Goal: Transaction & Acquisition: Purchase product/service

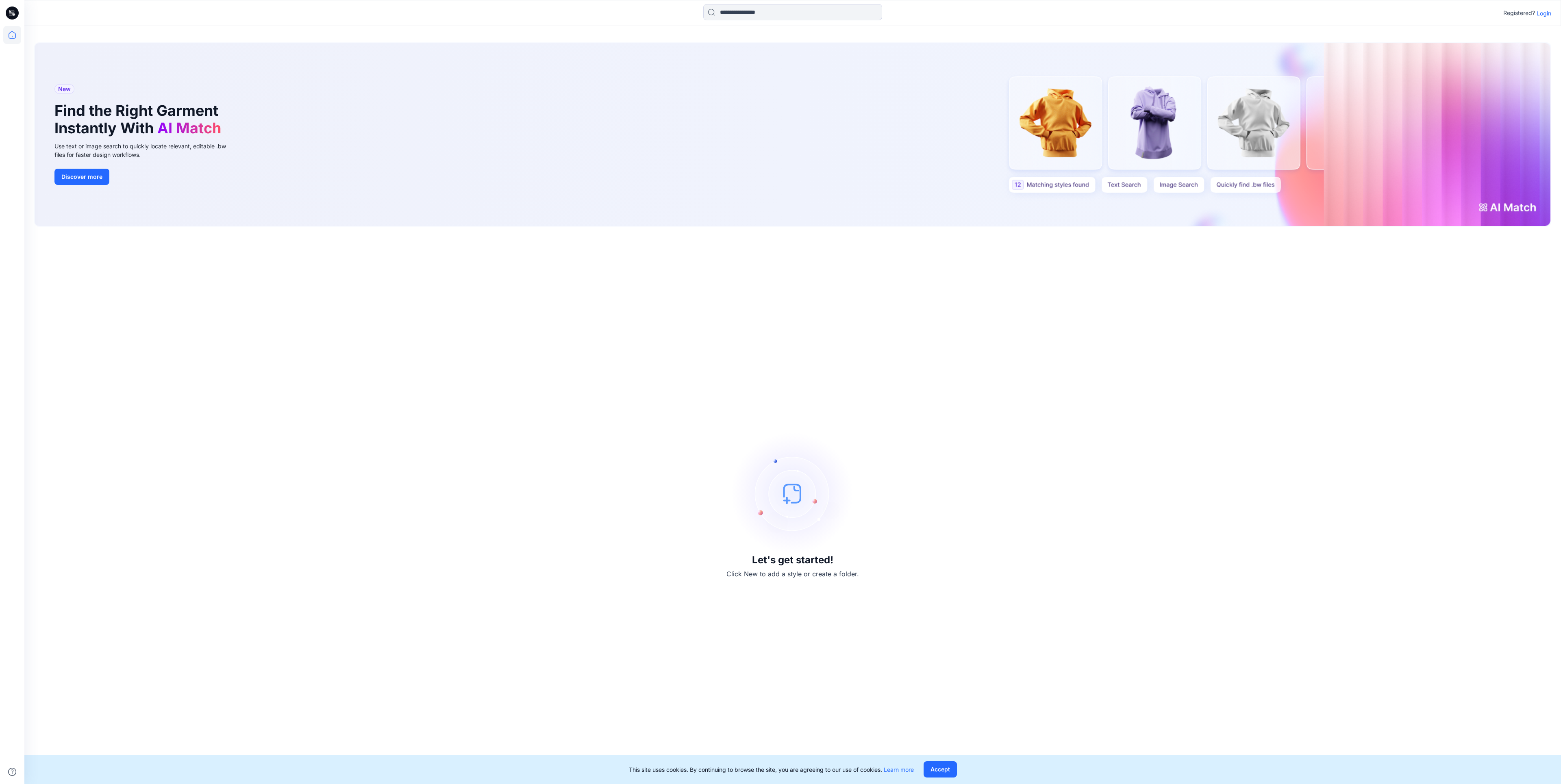
click at [1547, 10] on p "Login" at bounding box center [1544, 13] width 15 height 8
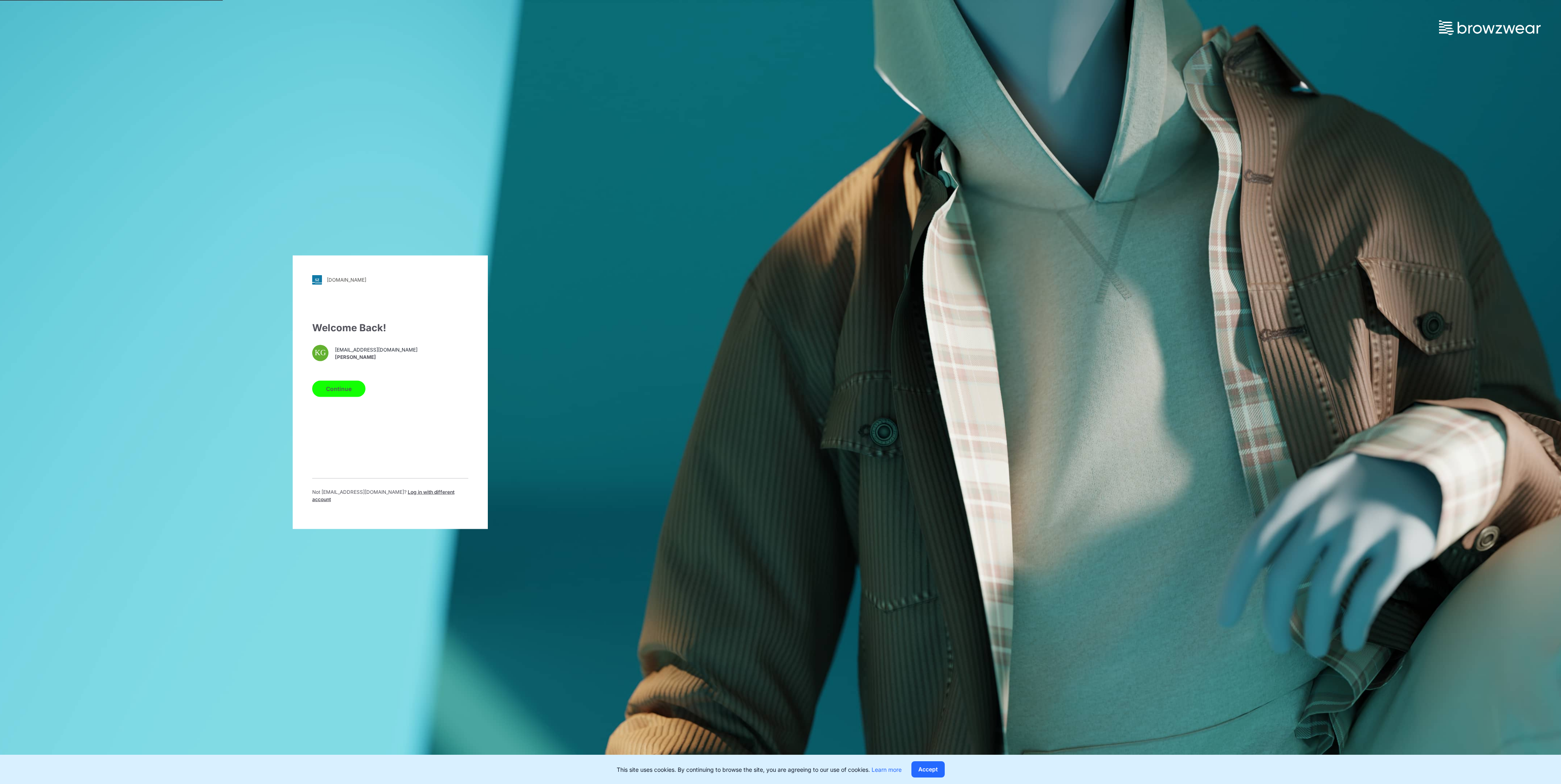
click at [353, 391] on button "Continue" at bounding box center [339, 388] width 53 height 16
click at [342, 383] on div "Password" at bounding box center [390, 373] width 156 height 24
click at [331, 400] on button "Log in" at bounding box center [334, 404] width 45 height 16
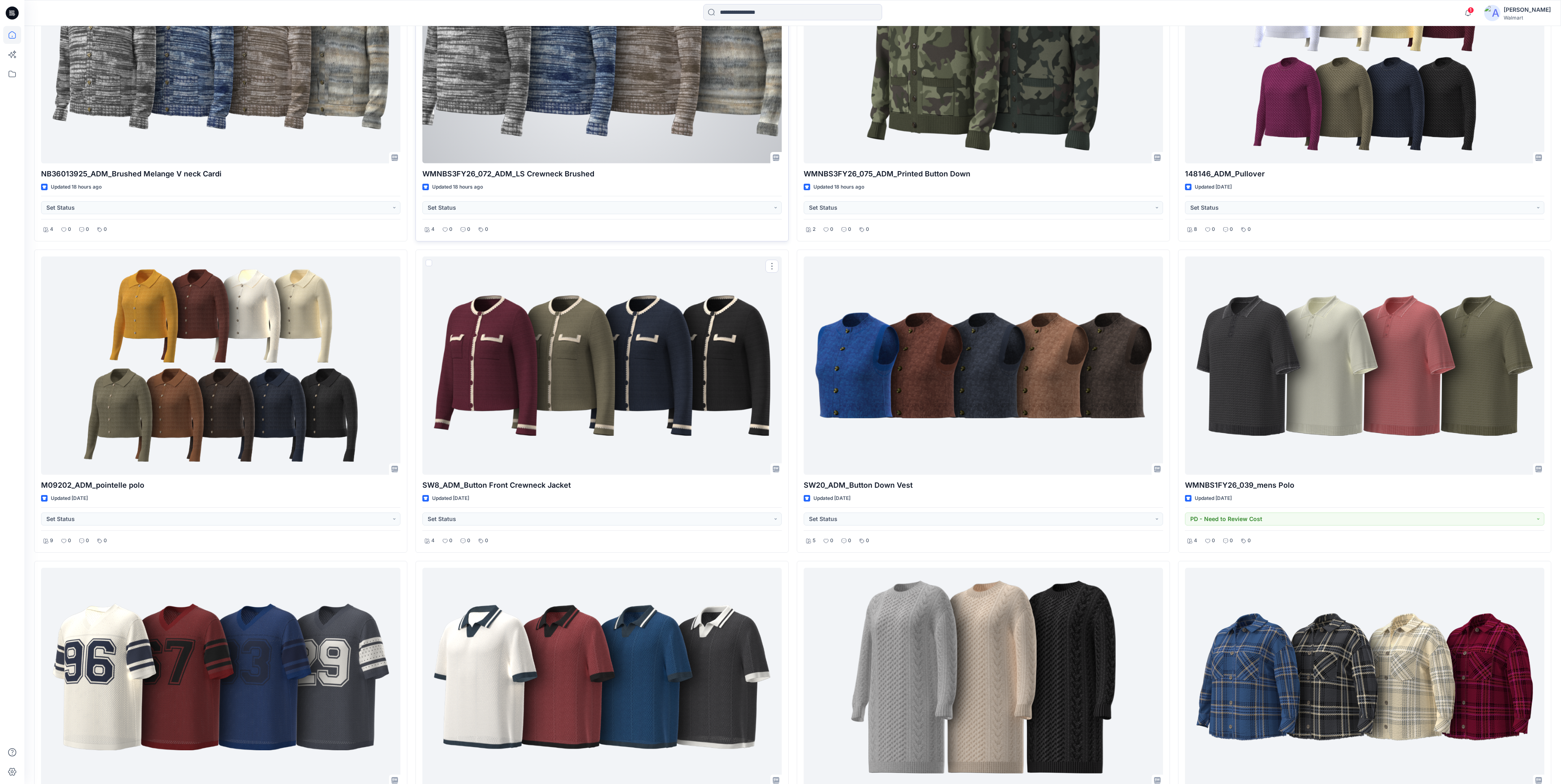
scroll to position [448, 0]
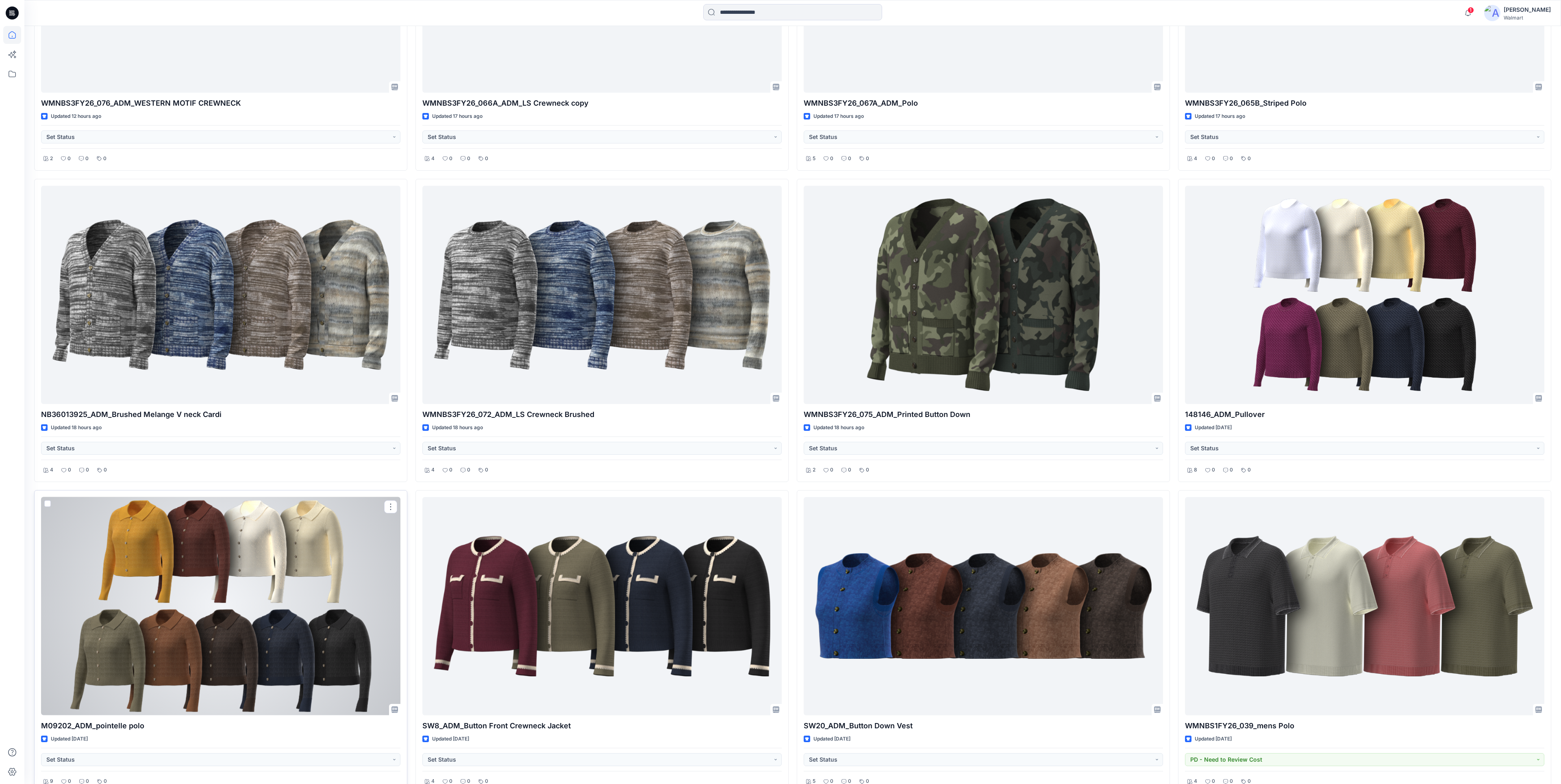
click at [282, 543] on div at bounding box center [221, 606] width 359 height 218
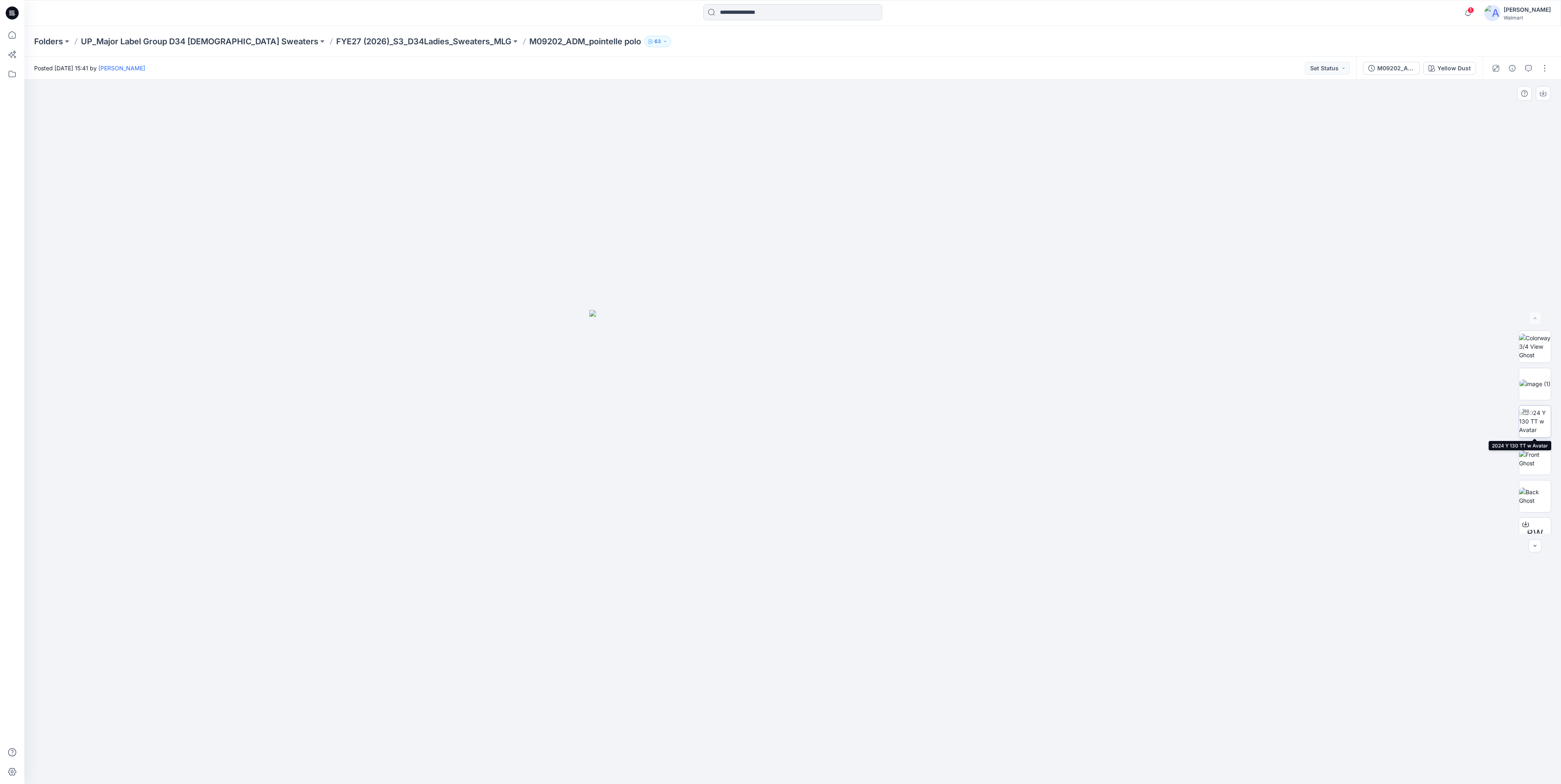
click at [1528, 422] on img at bounding box center [1535, 421] width 32 height 25
click at [799, 507] on div at bounding box center [793, 431] width 1537 height 705
drag, startPoint x: 745, startPoint y: 735, endPoint x: 901, endPoint y: 708, distance: 158.3
click at [901, 708] on div at bounding box center [793, 431] width 1537 height 705
drag, startPoint x: 888, startPoint y: 739, endPoint x: 732, endPoint y: 726, distance: 156.5
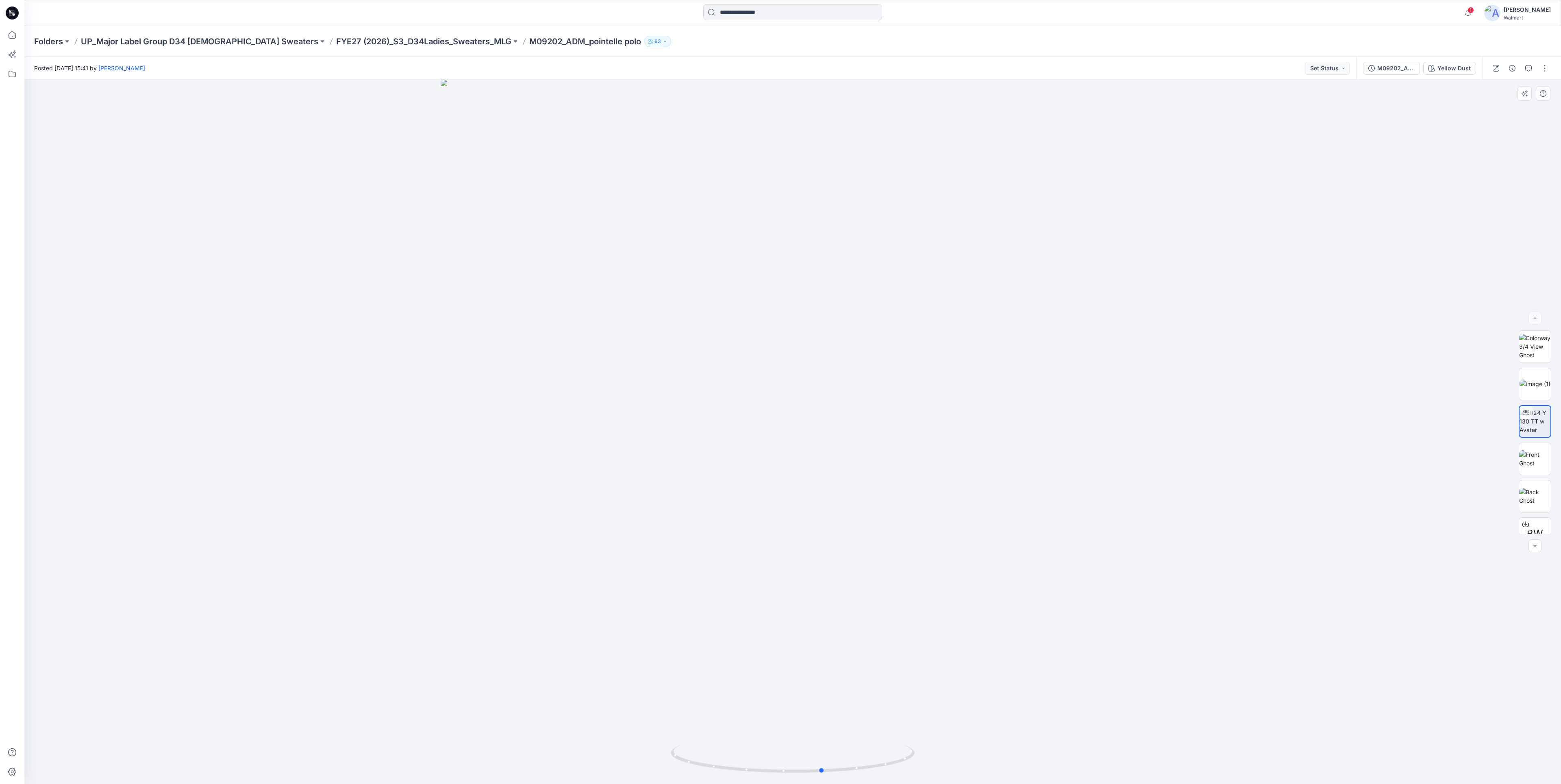
click at [732, 726] on div at bounding box center [793, 431] width 1537 height 705
click at [1539, 457] on img at bounding box center [1535, 459] width 32 height 17
click at [1534, 430] on img at bounding box center [1535, 421] width 32 height 25
drag, startPoint x: 919, startPoint y: 640, endPoint x: 910, endPoint y: 640, distance: 9.0
click at [911, 640] on div at bounding box center [793, 431] width 1537 height 705
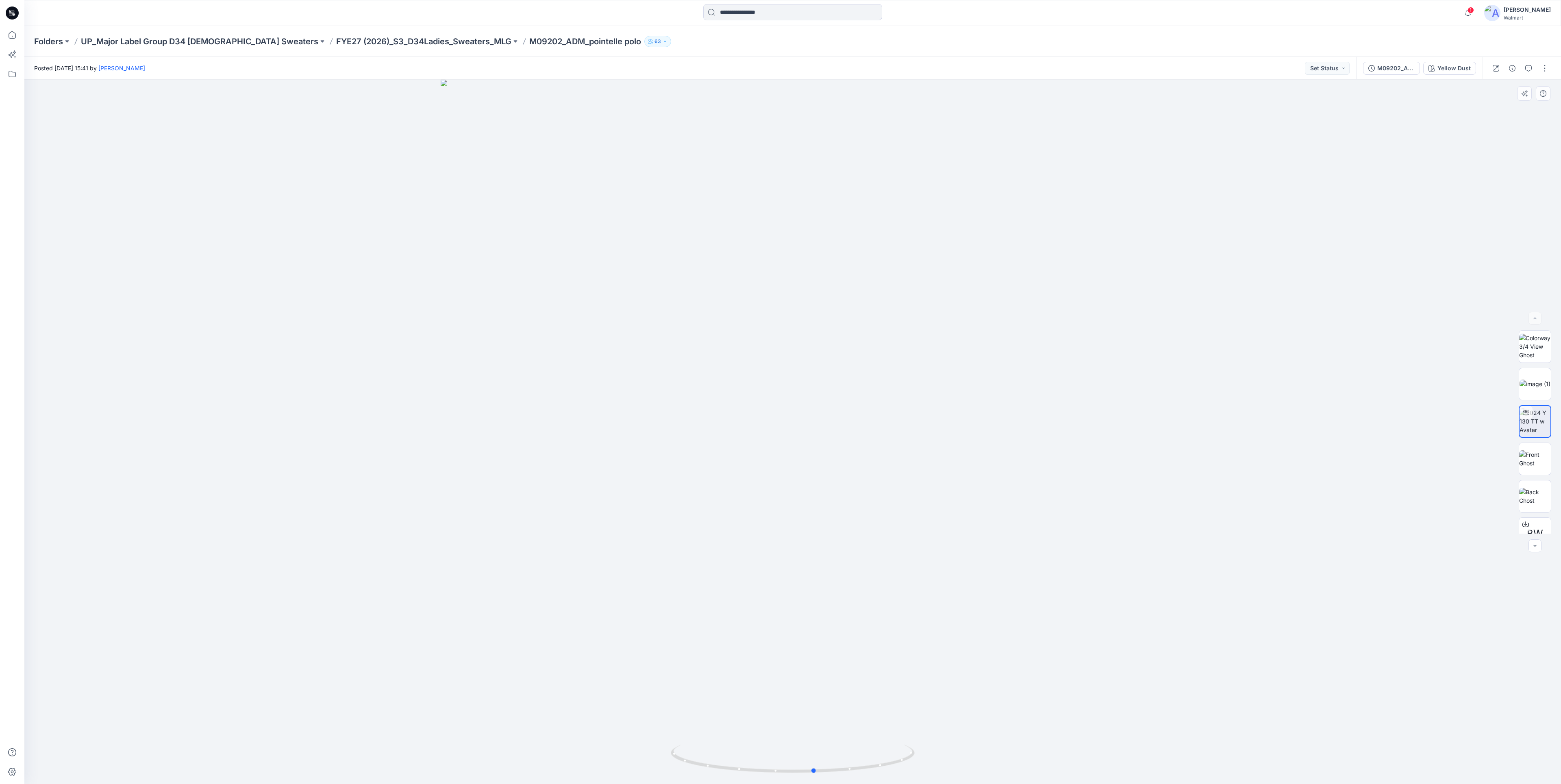
drag, startPoint x: 909, startPoint y: 640, endPoint x: 1150, endPoint y: 605, distance: 243.5
click at [1150, 605] on div at bounding box center [793, 431] width 1537 height 705
